Goal: Task Accomplishment & Management: Use online tool/utility

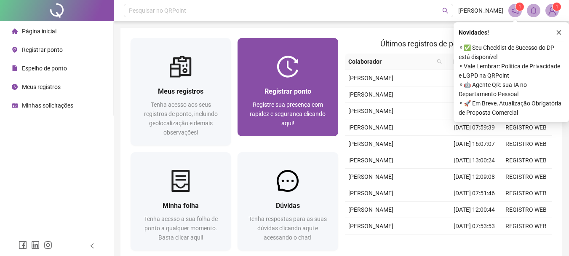
click at [278, 61] on img at bounding box center [288, 67] width 22 height 22
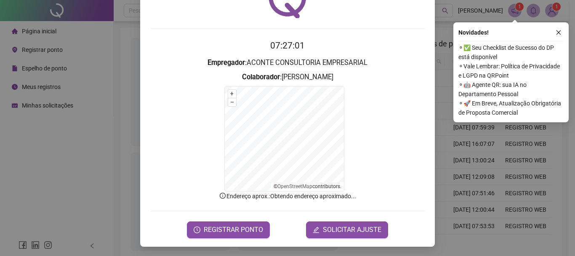
scroll to position [52, 0]
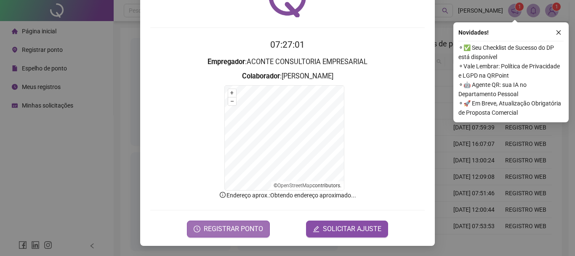
click at [196, 222] on button "REGISTRAR PONTO" at bounding box center [228, 228] width 83 height 17
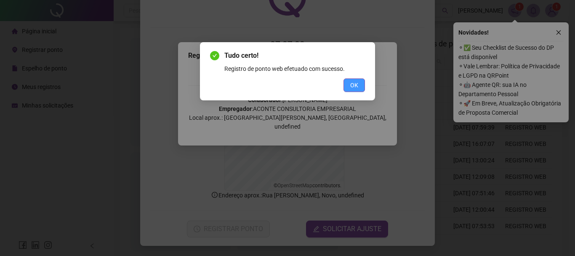
click at [349, 86] on button "OK" at bounding box center [354, 84] width 21 height 13
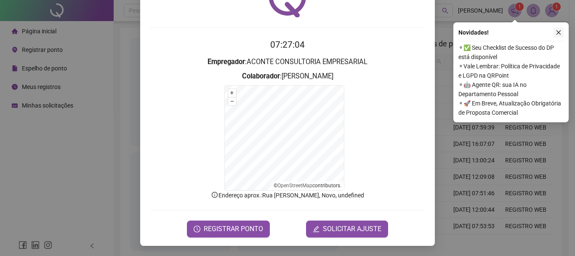
click at [557, 35] on icon "close" at bounding box center [559, 32] width 6 height 6
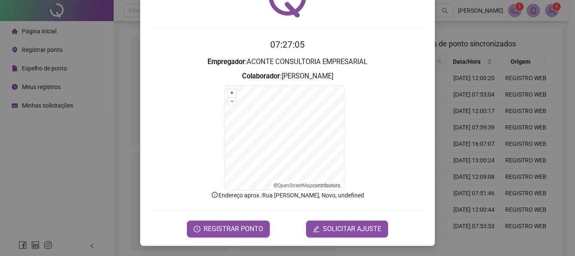
click at [549, 11] on div "Registro de ponto web 07:27:05 Empregador : ACONTE CONSULTORIA EMPRESARIAL Cola…" at bounding box center [287, 128] width 575 height 256
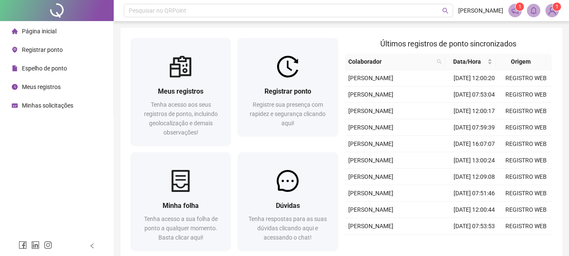
click at [553, 10] on img at bounding box center [552, 10] width 13 height 13
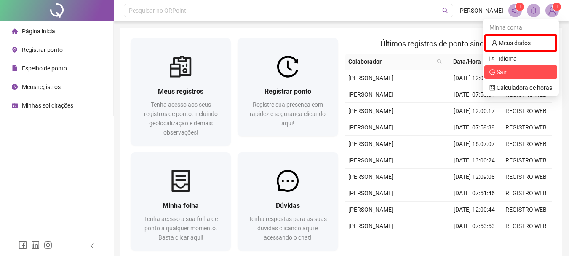
click at [514, 70] on span "Sair" at bounding box center [521, 71] width 63 height 9
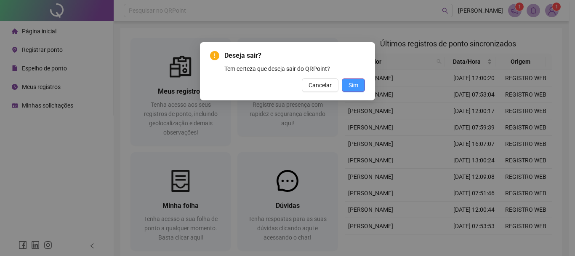
click at [350, 82] on span "Sim" at bounding box center [354, 84] width 10 height 9
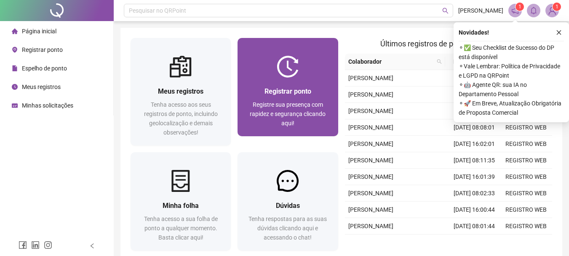
click at [330, 80] on div "Registrar ponto Registre sua presença com rapidez e segurança clicando aqui!" at bounding box center [288, 107] width 100 height 59
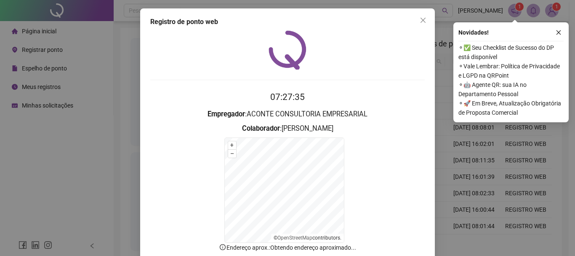
scroll to position [52, 0]
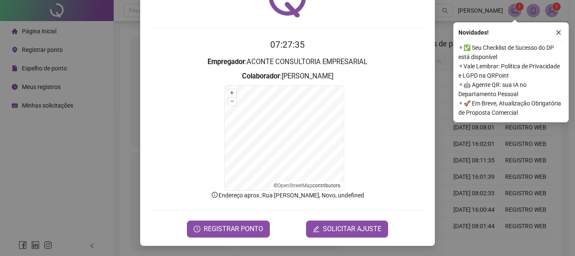
click at [209, 240] on div "Registro de ponto web 07:27:35 Empregador : ACONTE CONSULTORIA EMPRESARIAL Cola…" at bounding box center [287, 100] width 295 height 289
click at [204, 231] on span "REGISTRAR PONTO" at bounding box center [233, 229] width 59 height 10
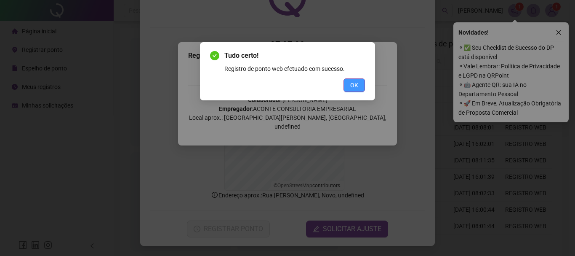
click at [361, 80] on button "OK" at bounding box center [354, 84] width 21 height 13
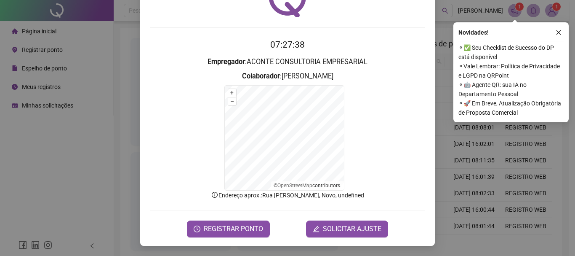
click at [436, 102] on div "Registro de ponto web 07:27:38 Empregador : ACONTE CONSULTORIA EMPRESARIAL Cola…" at bounding box center [287, 128] width 575 height 256
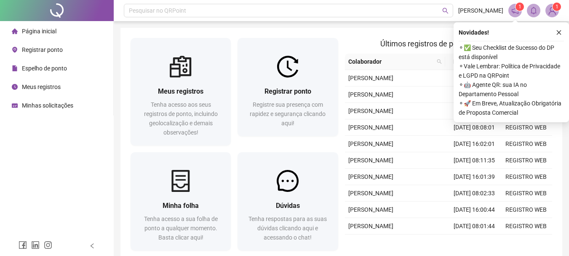
click at [551, 15] on img at bounding box center [552, 10] width 13 height 13
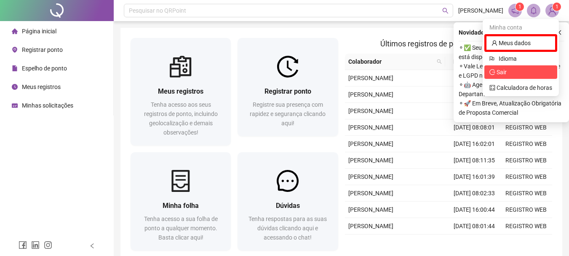
click at [522, 76] on span "Sair" at bounding box center [521, 71] width 63 height 9
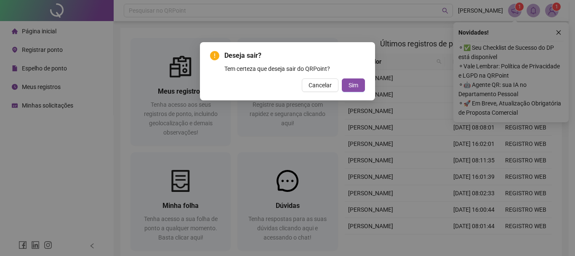
click at [356, 93] on div "Deseja sair? Tem certeza que deseja sair do QRPoint? Cancelar Sim" at bounding box center [287, 71] width 175 height 58
click at [353, 85] on span "Sim" at bounding box center [354, 84] width 10 height 9
